Goal: Transaction & Acquisition: Purchase product/service

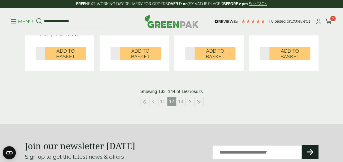
scroll to position [655, 0]
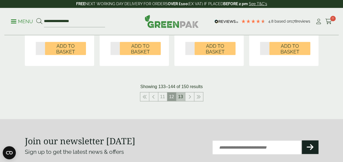
click at [181, 99] on link "13" at bounding box center [180, 96] width 9 height 9
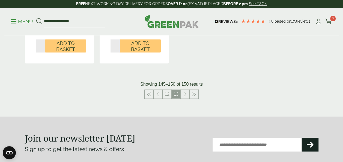
scroll to position [487, 0]
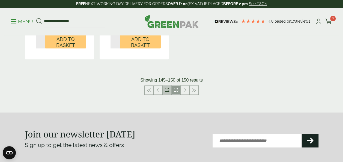
click at [167, 87] on link "12" at bounding box center [167, 90] width 9 height 9
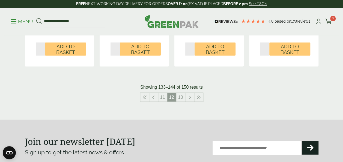
scroll to position [656, 0]
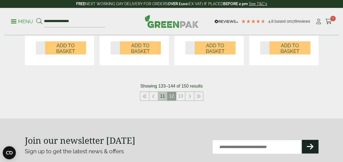
click at [164, 95] on link "11" at bounding box center [162, 96] width 9 height 9
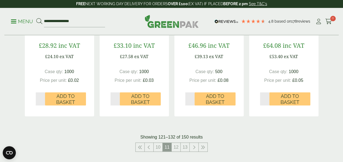
scroll to position [601, 0]
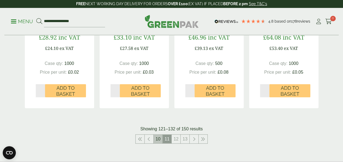
click at [158, 141] on link "10" at bounding box center [158, 139] width 9 height 9
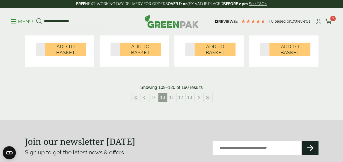
scroll to position [662, 0]
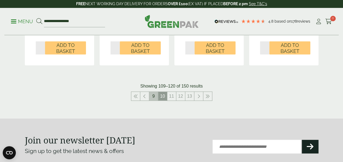
click at [155, 96] on link "9" at bounding box center [153, 96] width 9 height 9
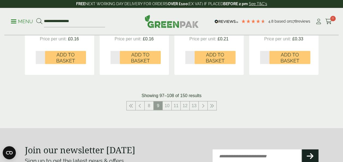
scroll to position [636, 0]
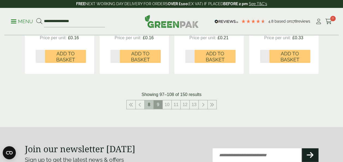
click at [147, 103] on link "8" at bounding box center [149, 104] width 9 height 9
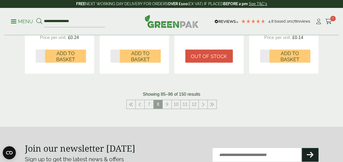
scroll to position [656, 0]
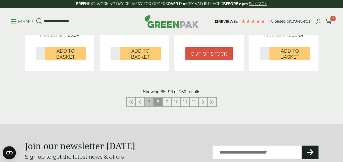
click at [148, 100] on link "7" at bounding box center [149, 102] width 9 height 9
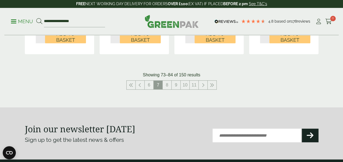
scroll to position [681, 0]
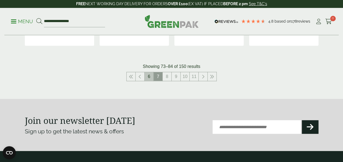
click at [150, 80] on link "6" at bounding box center [149, 76] width 9 height 9
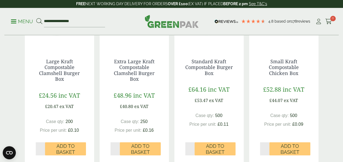
scroll to position [651, 0]
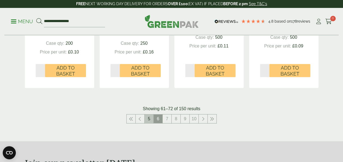
click at [147, 117] on link "5" at bounding box center [149, 119] width 9 height 9
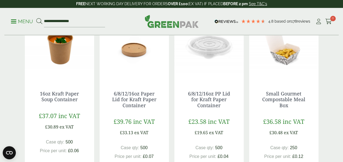
scroll to position [343, 0]
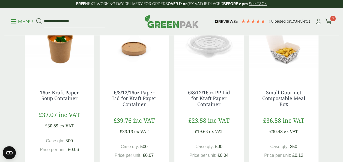
click at [59, 43] on img at bounding box center [59, 45] width 69 height 68
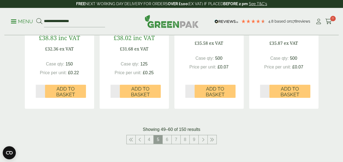
scroll to position [707, 0]
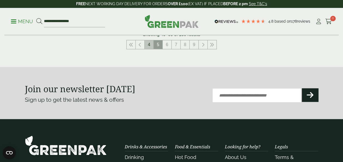
click at [146, 43] on link "4" at bounding box center [149, 44] width 9 height 9
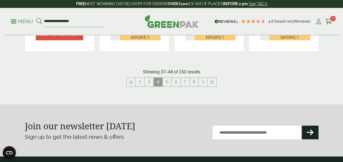
scroll to position [684, 0]
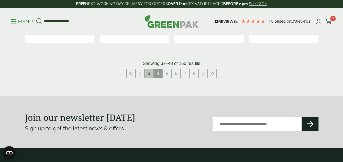
click at [150, 74] on link "3" at bounding box center [149, 73] width 9 height 9
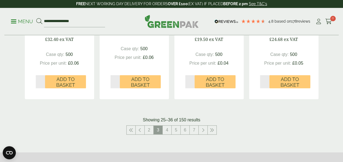
scroll to position [669, 0]
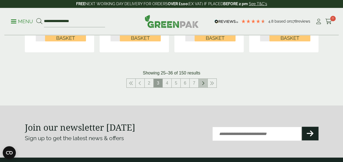
click at [202, 82] on icon at bounding box center [203, 83] width 3 height 4
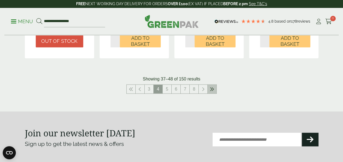
click at [212, 91] on icon at bounding box center [212, 89] width 4 height 4
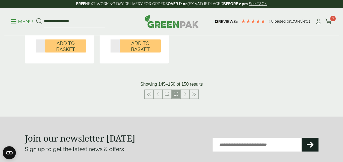
scroll to position [479, 0]
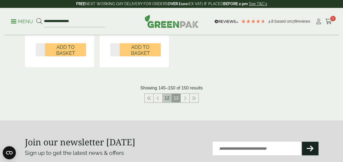
click at [165, 98] on link "12" at bounding box center [167, 98] width 9 height 9
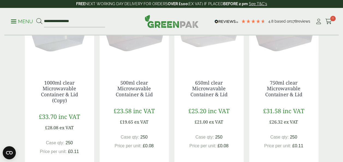
scroll to position [535, 0]
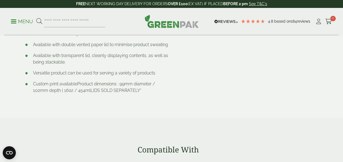
scroll to position [338, 0]
